Goal: Task Accomplishment & Management: Manage account settings

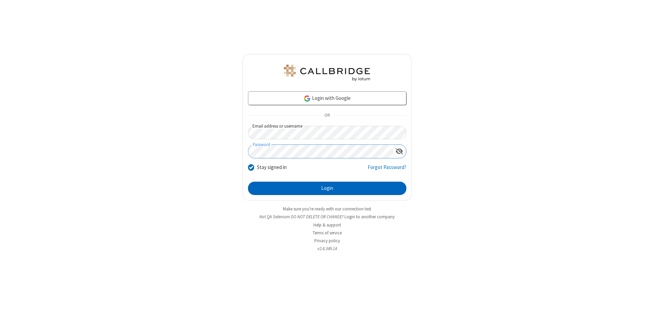
click at [327, 188] on button "Login" at bounding box center [327, 189] width 158 height 14
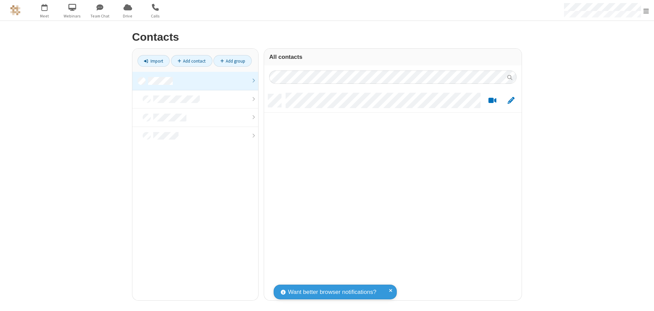
scroll to position [206, 252]
click at [195, 81] on link at bounding box center [195, 81] width 126 height 18
click at [191, 61] on link "Add contact" at bounding box center [191, 61] width 41 height 12
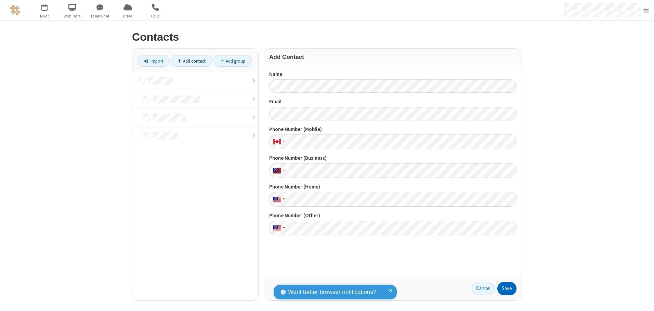
click at [507, 288] on button "Save" at bounding box center [506, 289] width 19 height 14
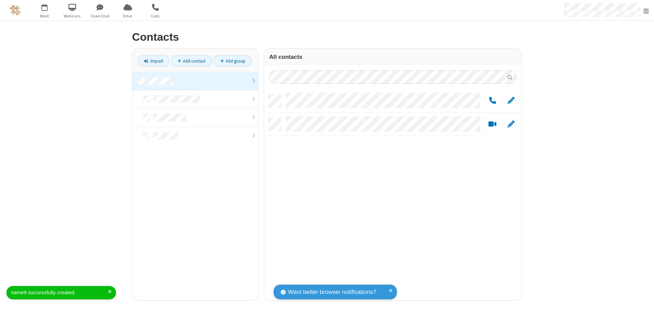
scroll to position [206, 252]
click at [191, 61] on link "Add contact" at bounding box center [191, 61] width 41 height 12
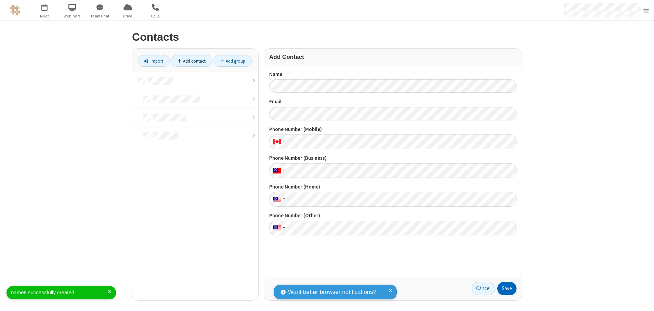
click at [507, 288] on button "Save" at bounding box center [506, 289] width 19 height 14
